Goal: Information Seeking & Learning: Learn about a topic

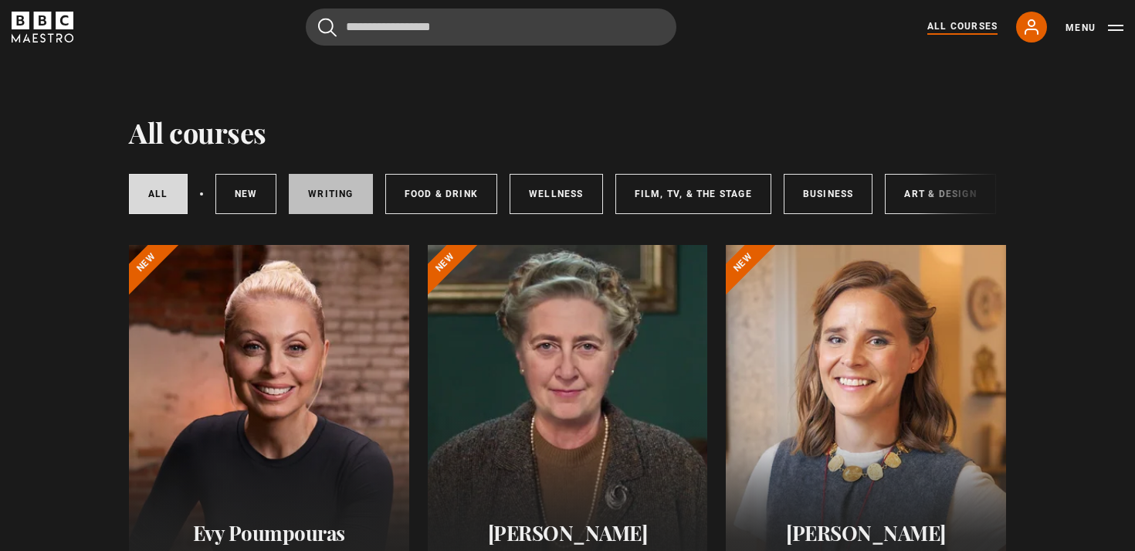
click at [327, 207] on link "Writing" at bounding box center [330, 194] width 83 height 40
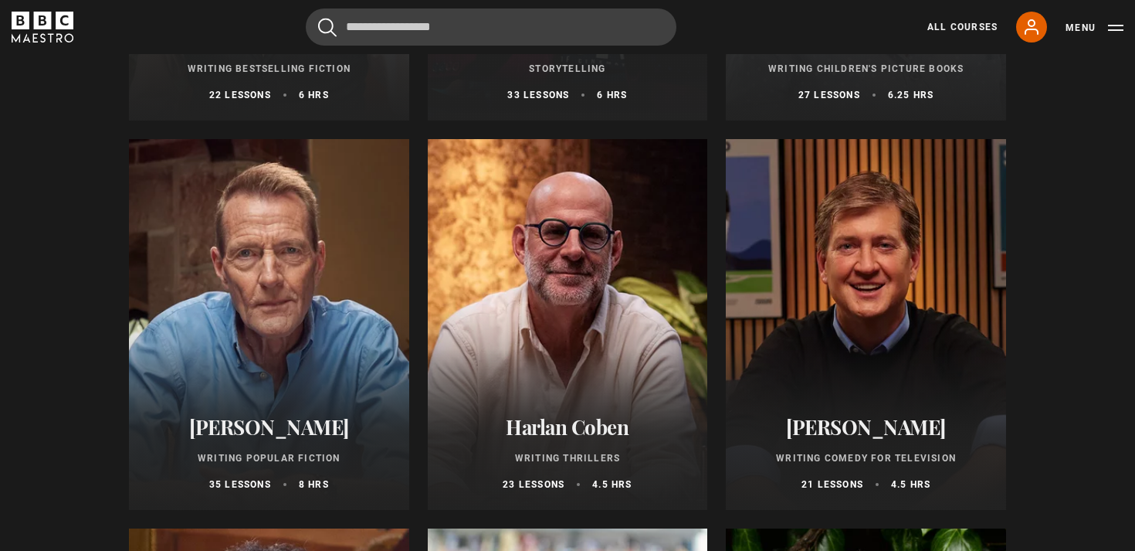
scroll to position [894, 0]
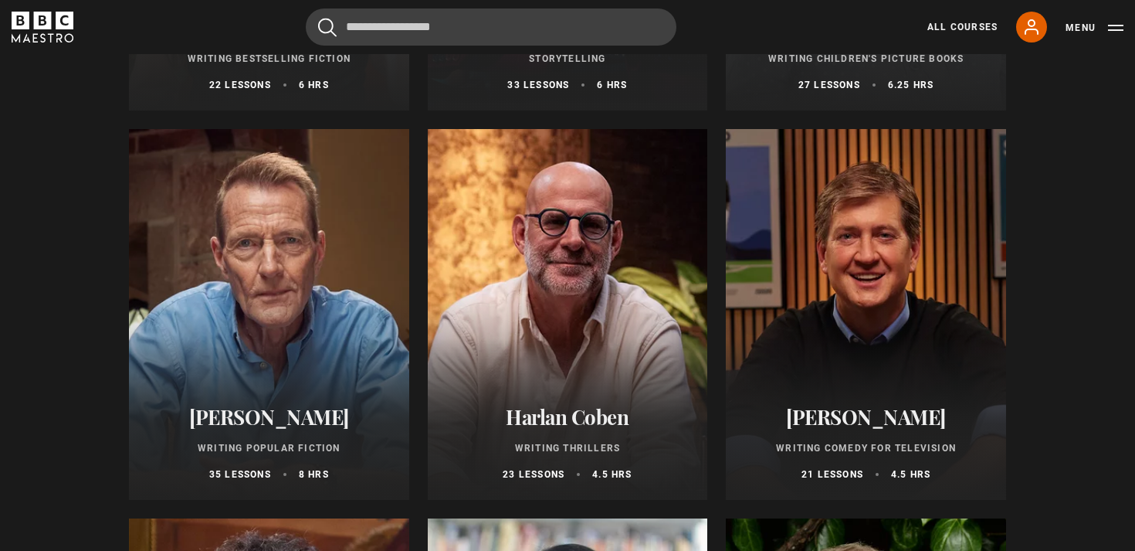
click at [361, 325] on div at bounding box center [269, 314] width 280 height 371
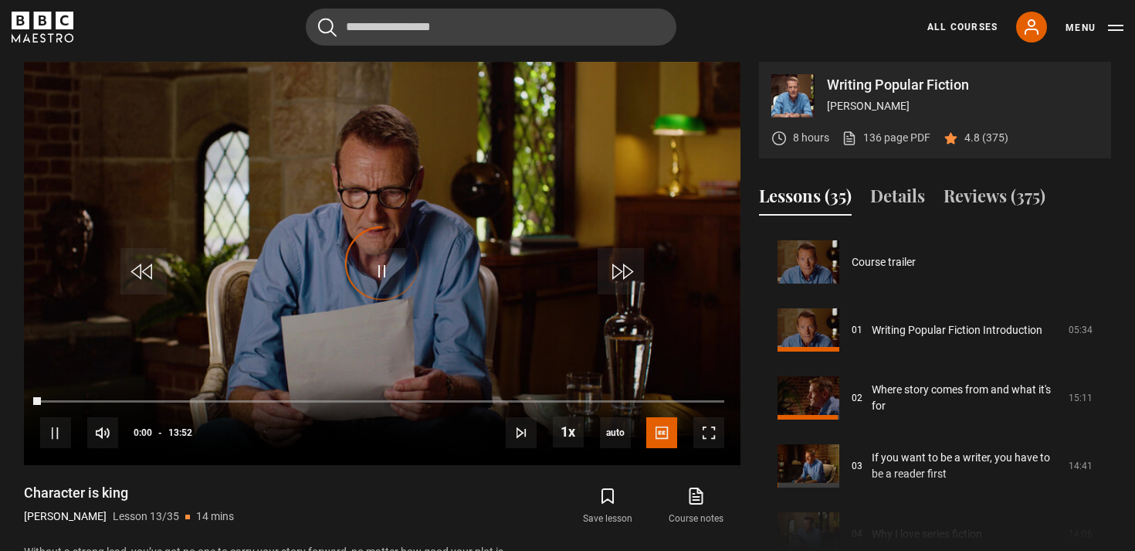
scroll to position [815, 0]
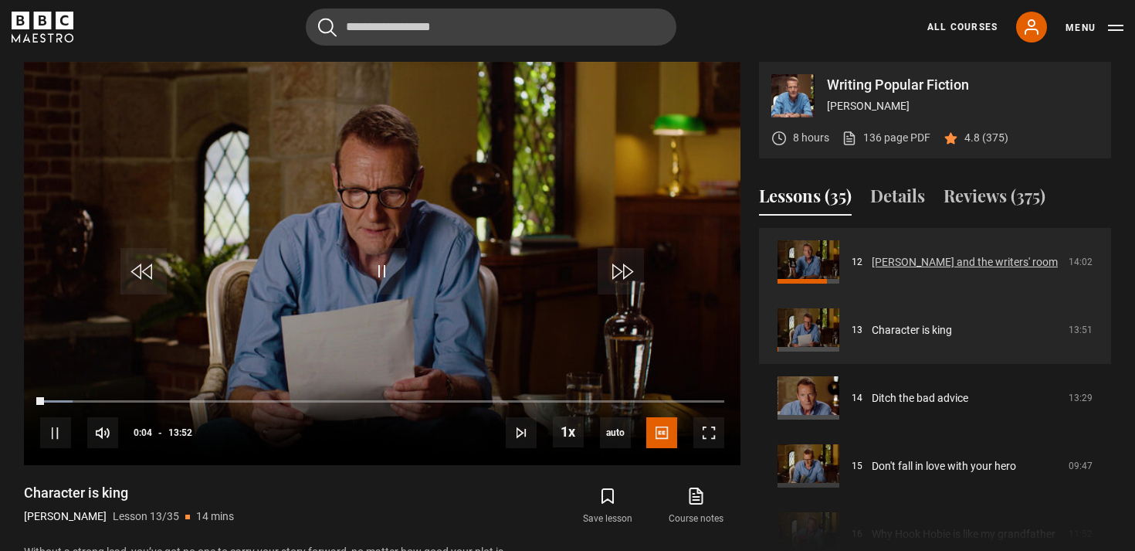
click at [872, 260] on link "Robin Hood and the writers' room" at bounding box center [965, 262] width 186 height 16
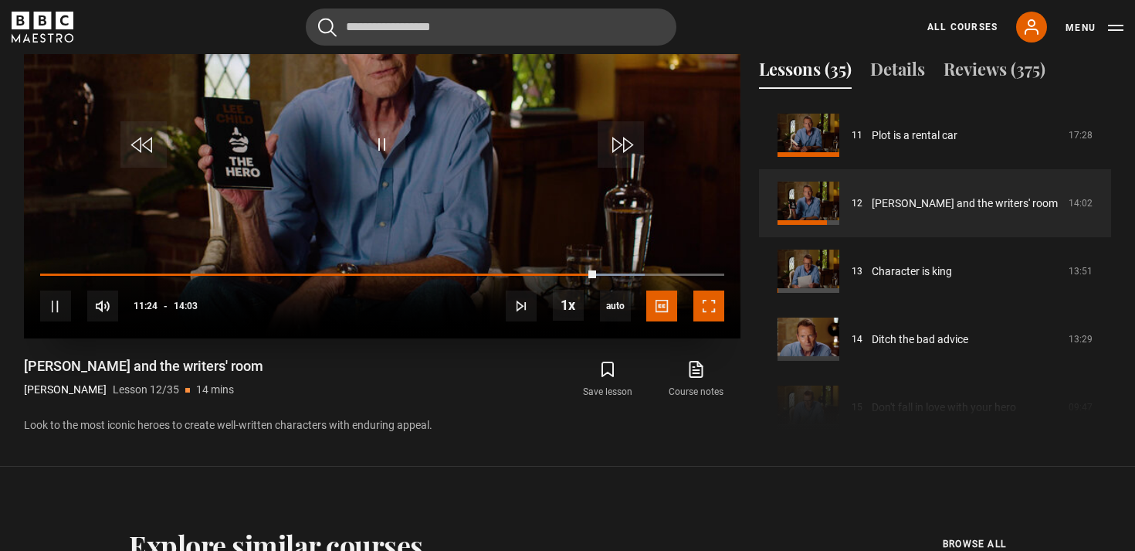
click at [716, 314] on span "Video Player" at bounding box center [708, 305] width 31 height 31
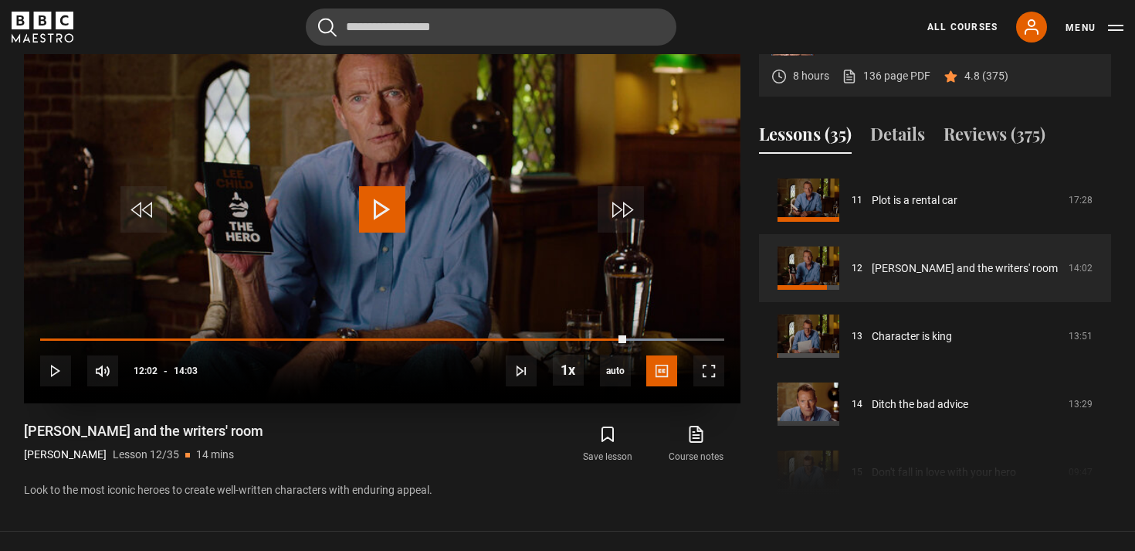
click at [381, 214] on span "Video Player" at bounding box center [382, 209] width 46 height 46
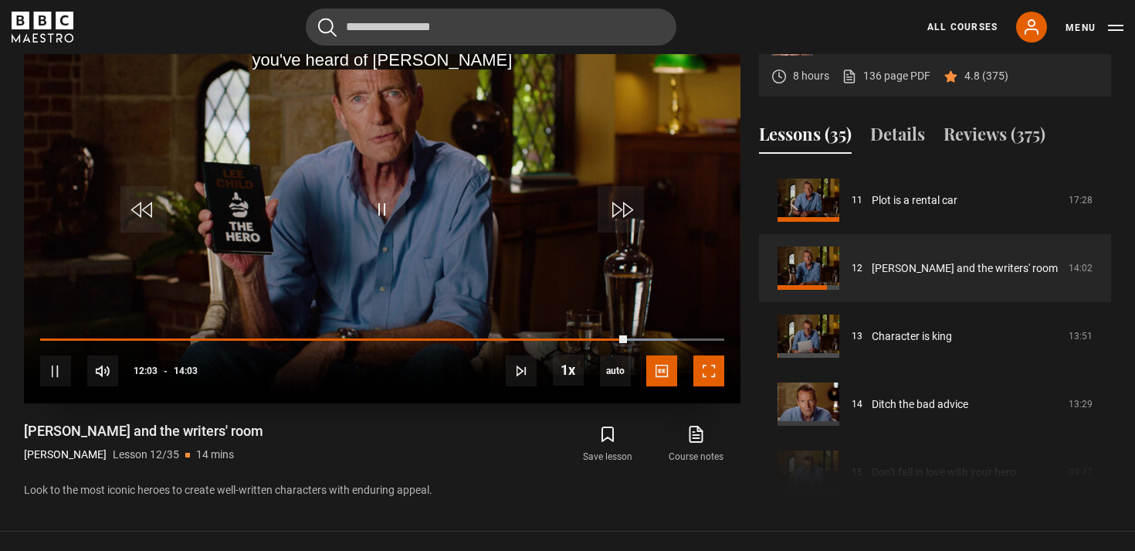
click at [714, 373] on span "Video Player" at bounding box center [708, 370] width 31 height 31
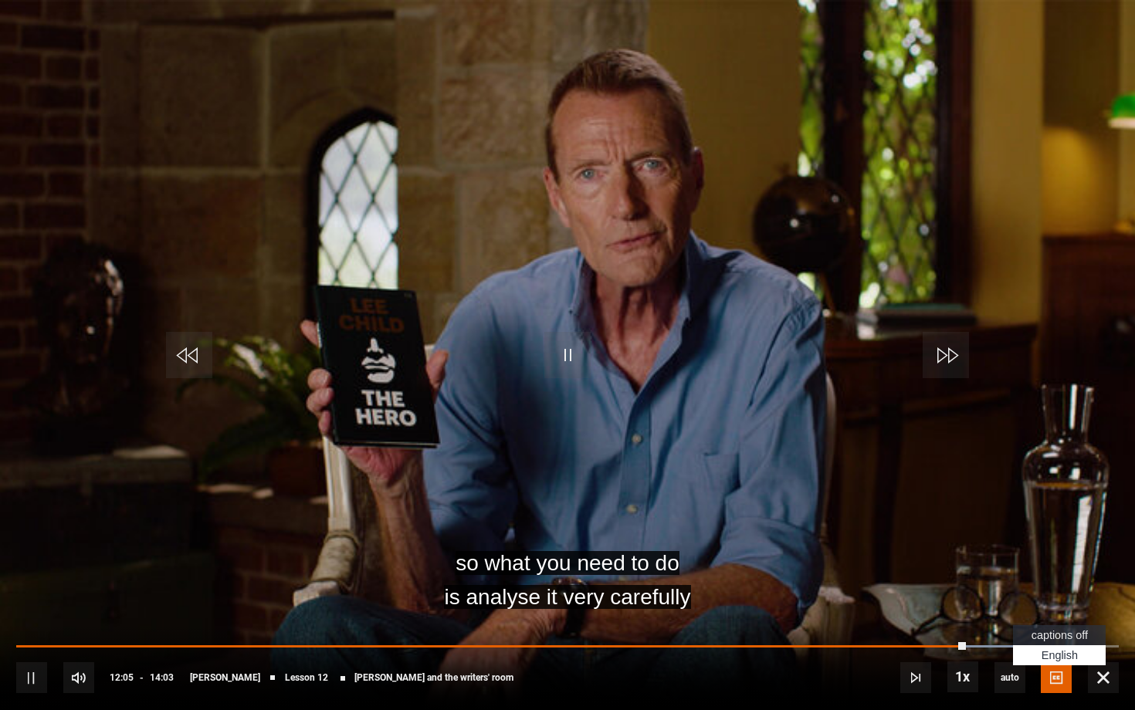
click at [1047, 550] on span "Video Player" at bounding box center [1056, 678] width 31 height 31
click at [1070, 550] on span "captions off" at bounding box center [1060, 635] width 56 height 12
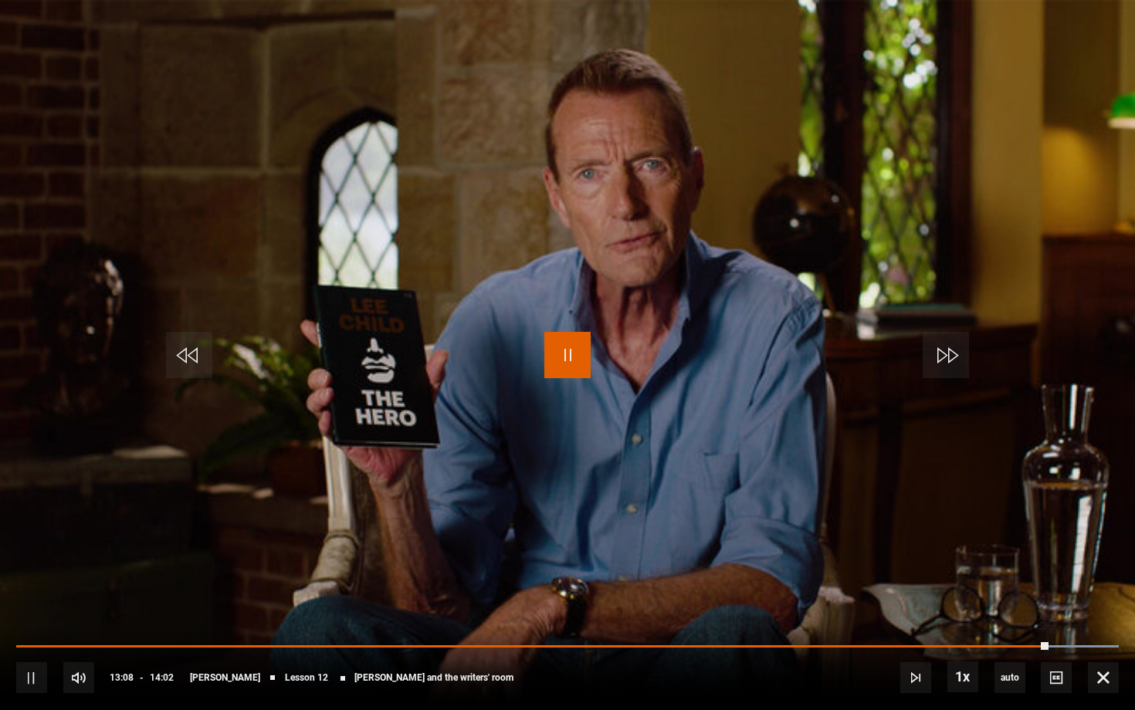
click at [564, 344] on span "Video Player" at bounding box center [567, 355] width 46 height 46
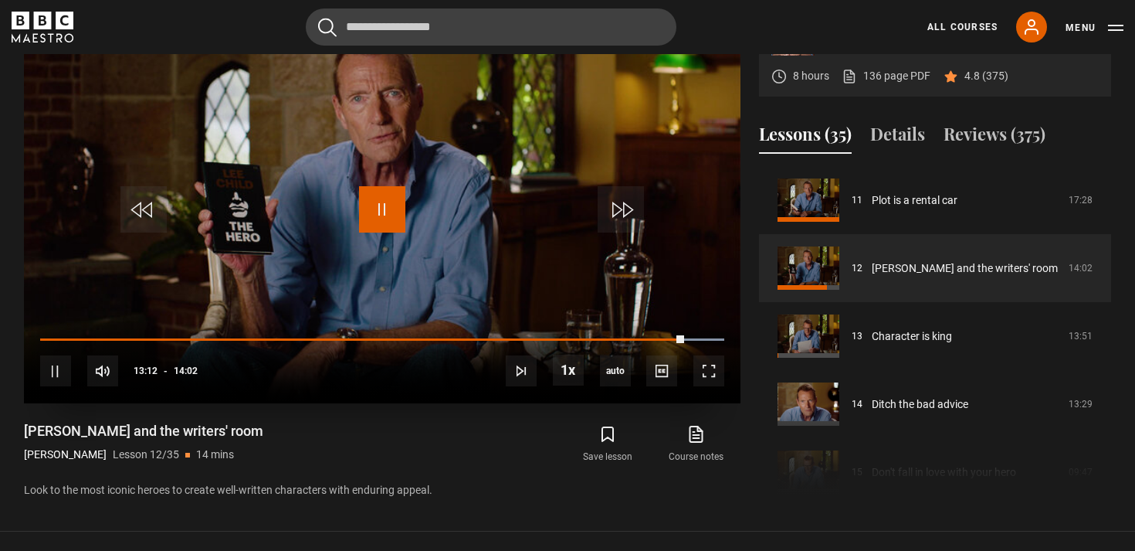
click at [395, 213] on span "Video Player" at bounding box center [382, 209] width 46 height 46
click at [386, 216] on span "Video Player" at bounding box center [382, 209] width 46 height 46
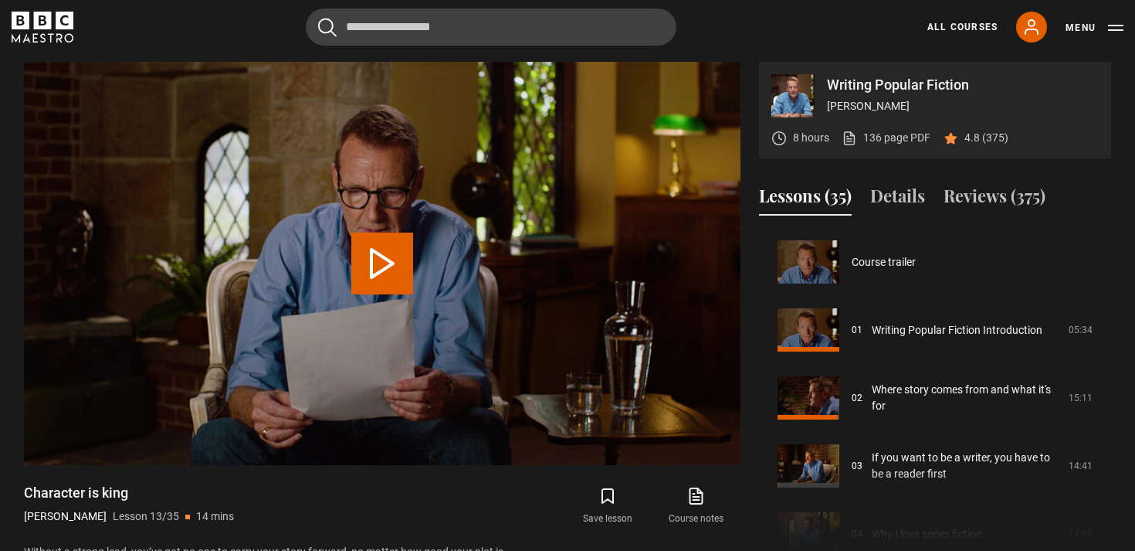
scroll to position [815, 0]
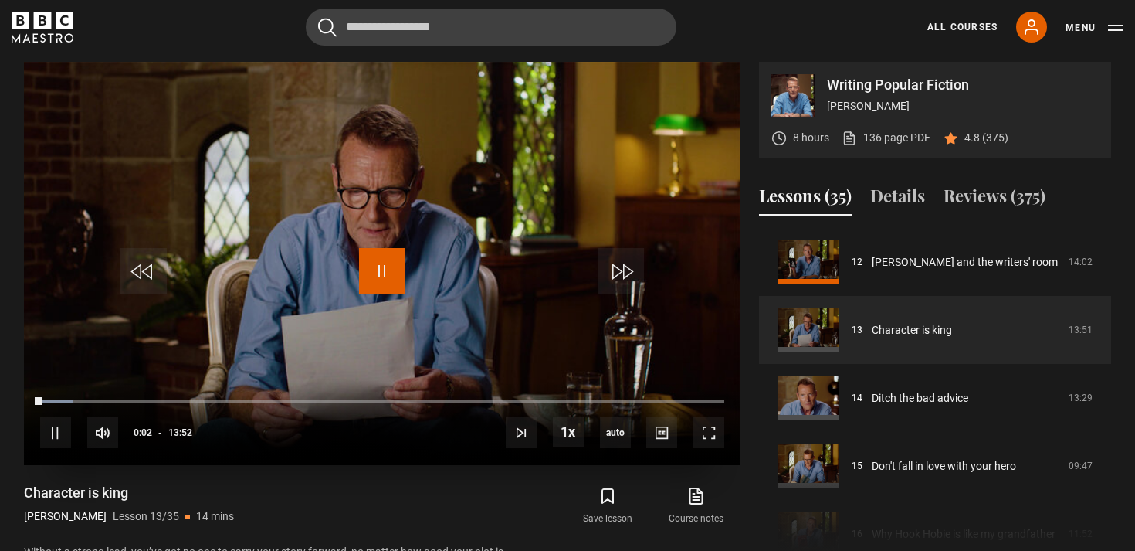
click at [378, 278] on span "Video Player" at bounding box center [382, 271] width 46 height 46
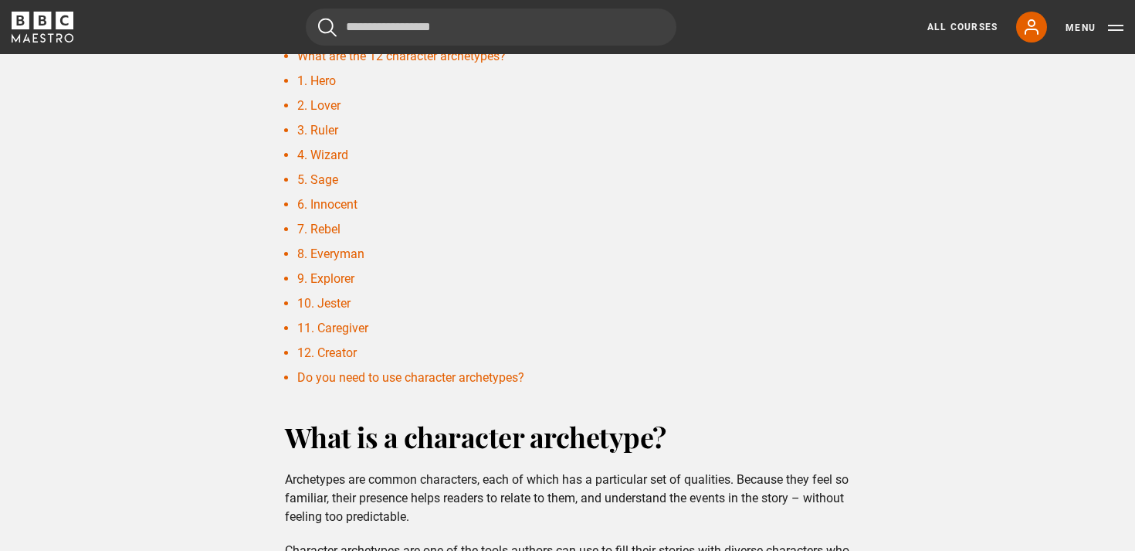
scroll to position [602, 0]
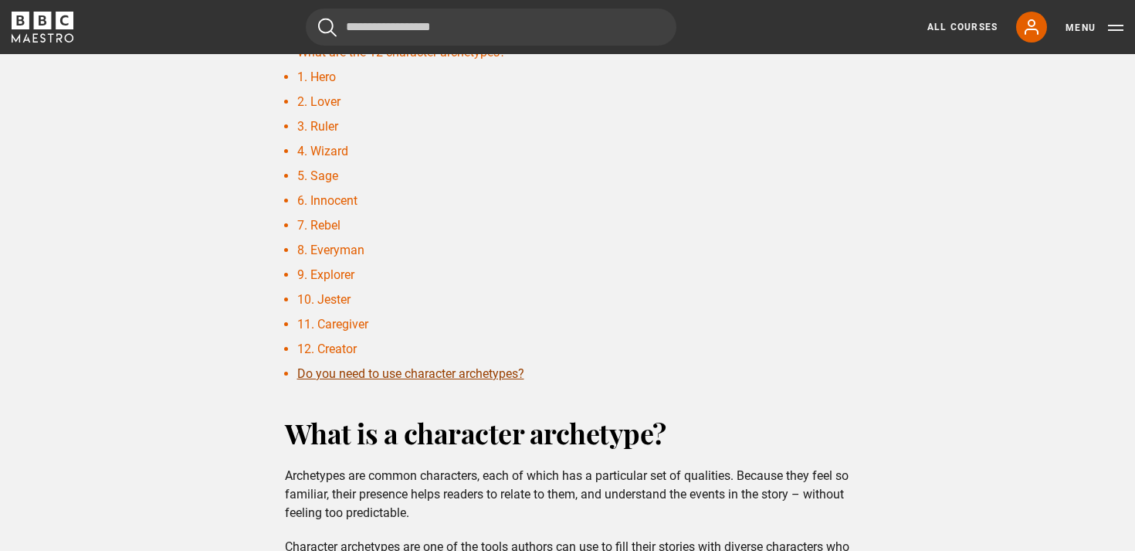
click at [506, 375] on link "Do you need to use character archetypes?" at bounding box center [410, 373] width 227 height 15
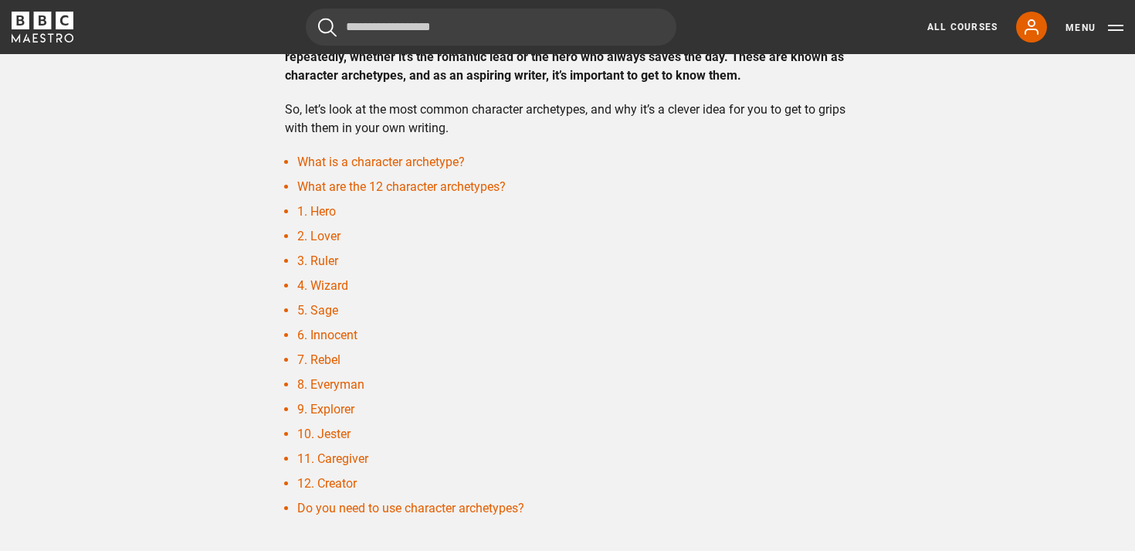
scroll to position [469, 0]
click at [341, 453] on link "11. Caregiver" at bounding box center [332, 457] width 71 height 15
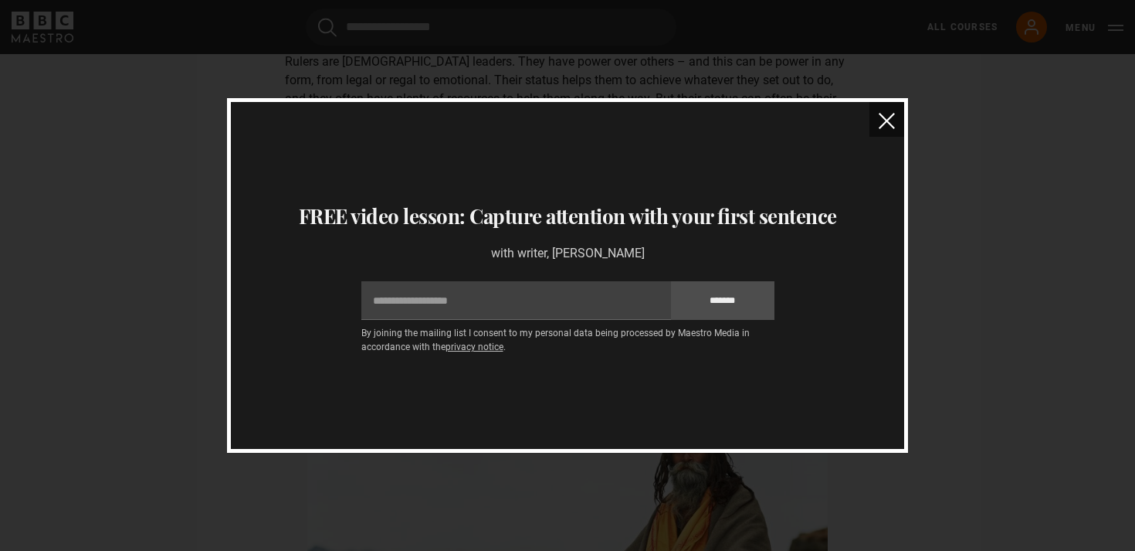
scroll to position [2901, 0]
click at [892, 114] on img "close" at bounding box center [887, 121] width 16 height 16
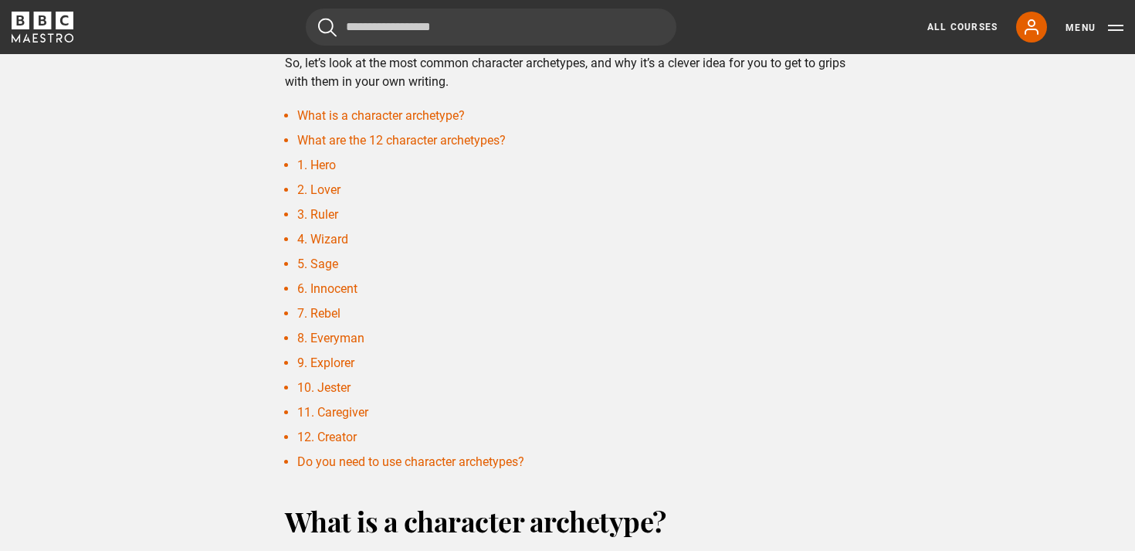
scroll to position [512, 0]
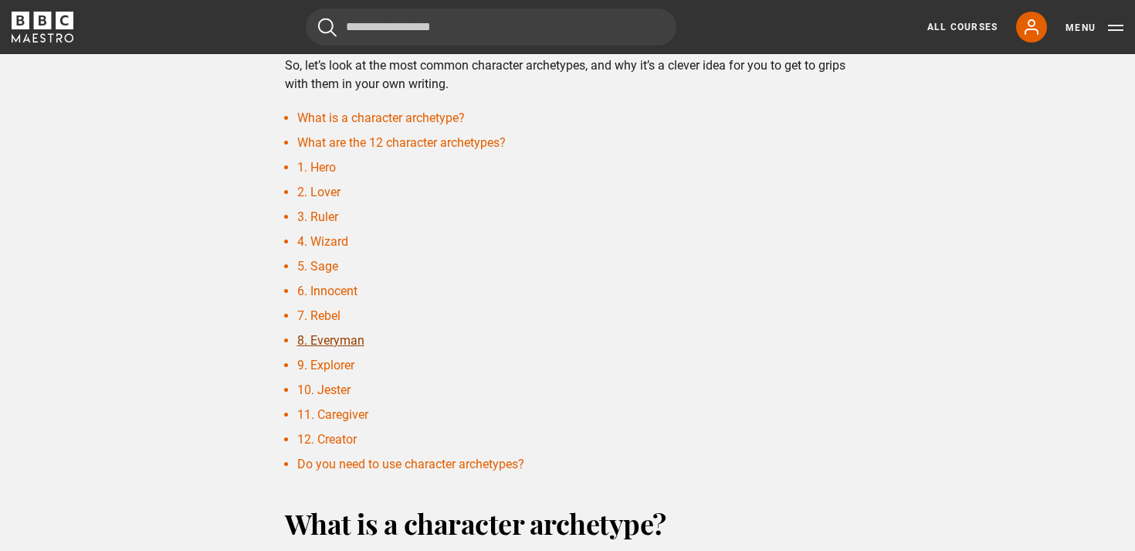
click at [362, 344] on link "8. Everyman" at bounding box center [330, 340] width 67 height 15
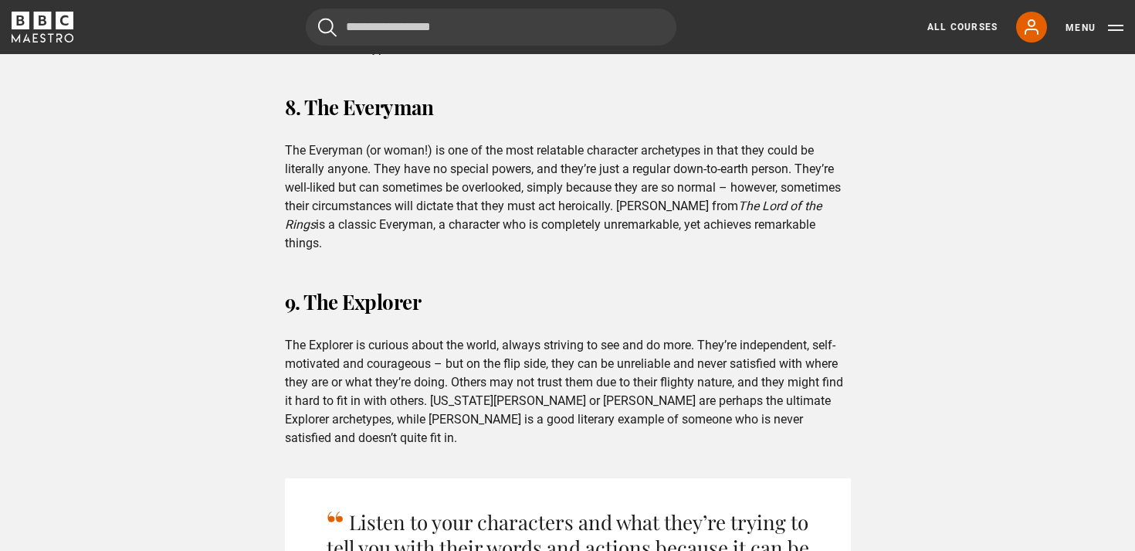
scroll to position [4217, 0]
